Goal: Information Seeking & Learning: Find specific page/section

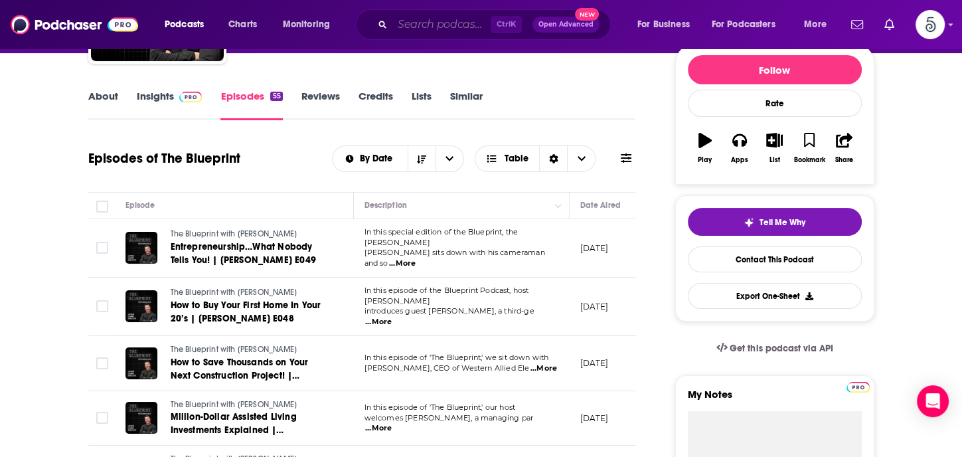
click at [410, 21] on input "Search podcasts, credits, & more..." at bounding box center [441, 24] width 98 height 21
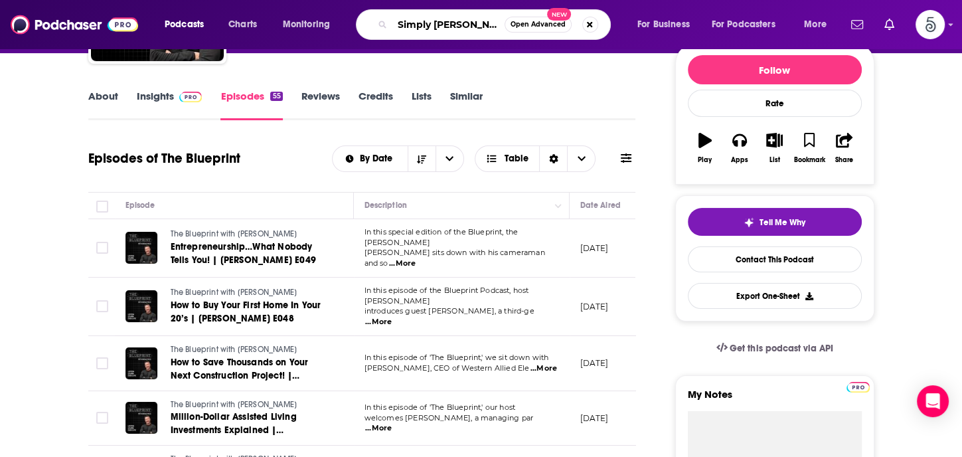
type input "Simply [PERSON_NAME]"
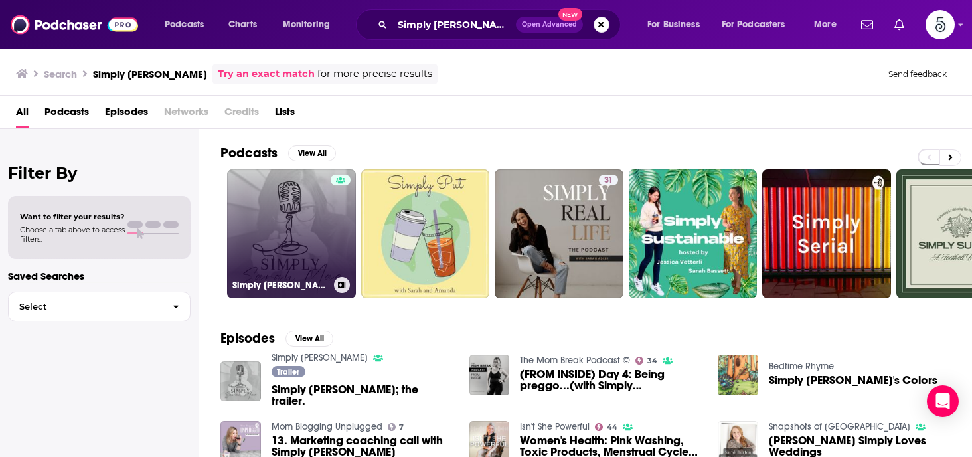
click at [290, 211] on link "Simply [PERSON_NAME]" at bounding box center [291, 233] width 129 height 129
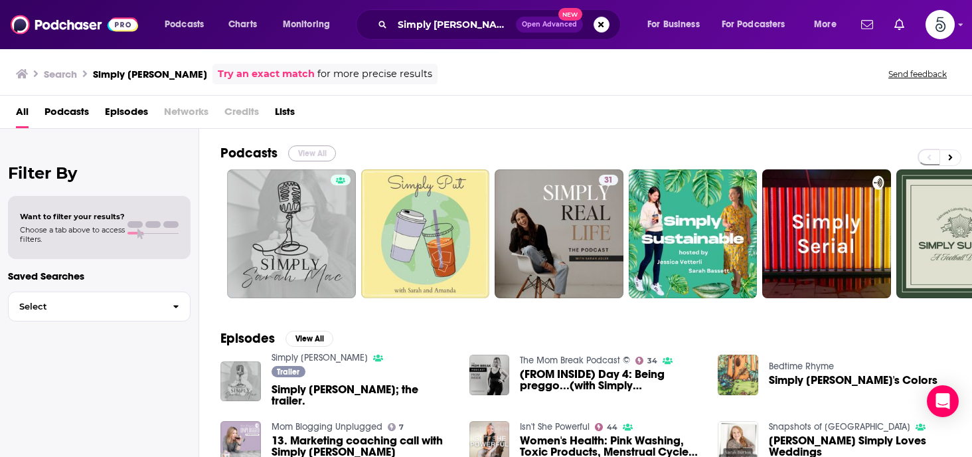
click at [316, 150] on button "View All" at bounding box center [312, 153] width 48 height 16
